Goal: Task Accomplishment & Management: Use online tool/utility

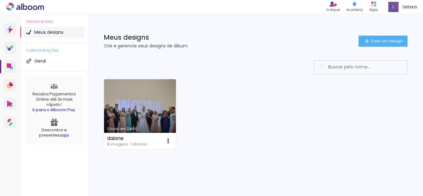
click at [146, 104] on link "Criado em 02/06/24" at bounding box center [140, 114] width 72 height 70
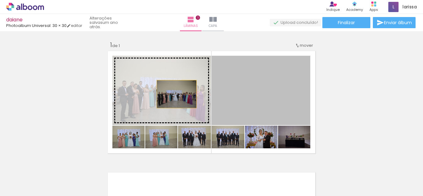
drag, startPoint x: 254, startPoint y: 96, endPoint x: 174, endPoint y: 94, distance: 79.7
click at [0, 0] on slot at bounding box center [0, 0] width 0 height 0
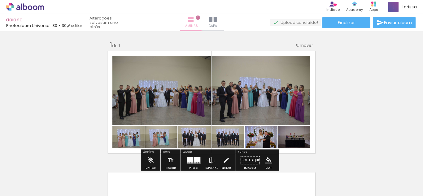
click at [193, 23] on iron-icon at bounding box center [190, 19] width 7 height 7
click at [217, 21] on iron-icon at bounding box center [212, 19] width 7 height 7
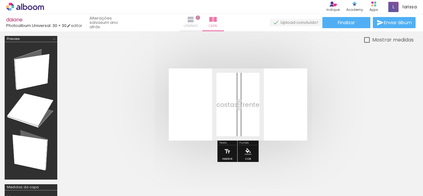
click at [193, 19] on iron-icon at bounding box center [190, 19] width 7 height 7
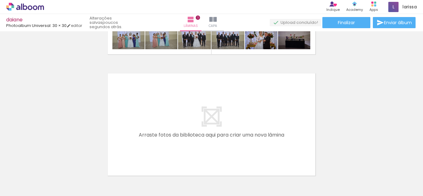
scroll to position [110, 0]
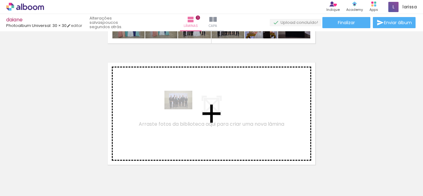
drag, startPoint x: 234, startPoint y: 177, endPoint x: 183, endPoint y: 109, distance: 84.6
click at [183, 109] on quentale-workspace at bounding box center [211, 98] width 423 height 196
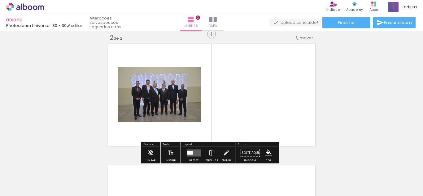
scroll to position [130, 0]
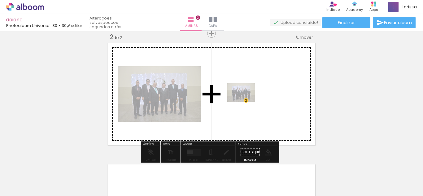
drag, startPoint x: 245, startPoint y: 177, endPoint x: 242, endPoint y: 98, distance: 79.7
click at [242, 98] on quentale-workspace at bounding box center [211, 98] width 423 height 196
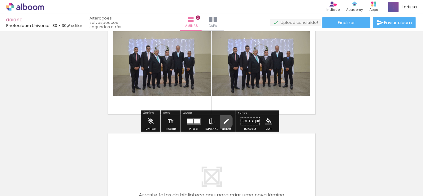
click at [223, 121] on iron-icon at bounding box center [226, 121] width 7 height 12
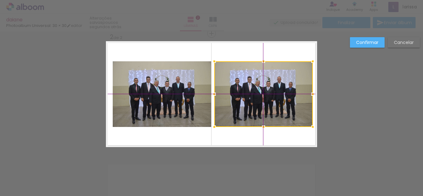
drag, startPoint x: 243, startPoint y: 103, endPoint x: 247, endPoint y: 102, distance: 4.4
click at [247, 102] on div at bounding box center [263, 94] width 99 height 66
click at [0, 0] on slot "Cancelar" at bounding box center [0, 0] width 0 height 0
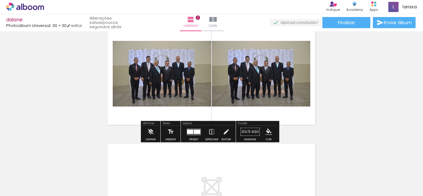
scroll to position [161, 0]
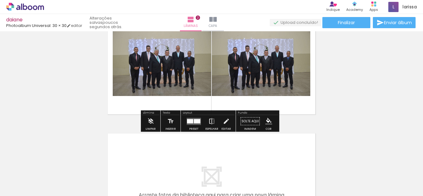
click at [211, 125] on iron-icon at bounding box center [212, 121] width 7 height 12
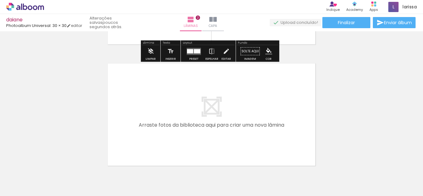
scroll to position [170, 0]
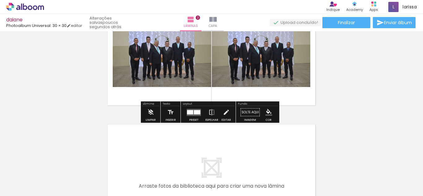
click at [191, 115] on quentale-layouter at bounding box center [194, 112] width 14 height 7
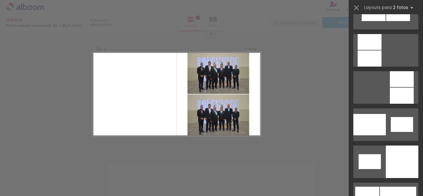
scroll to position [713, 0]
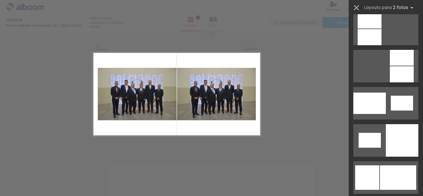
click at [358, 7] on iron-icon at bounding box center [356, 7] width 9 height 9
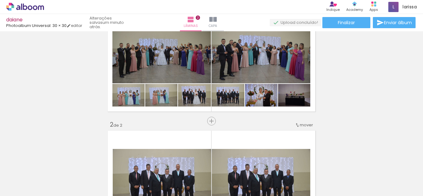
scroll to position [37, 0]
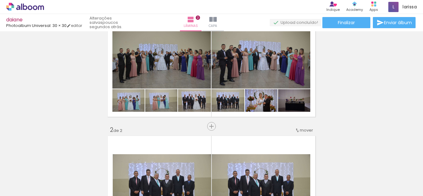
click at [33, 4] on icon at bounding box center [25, 7] width 38 height 8
